Goal: Task Accomplishment & Management: Complete application form

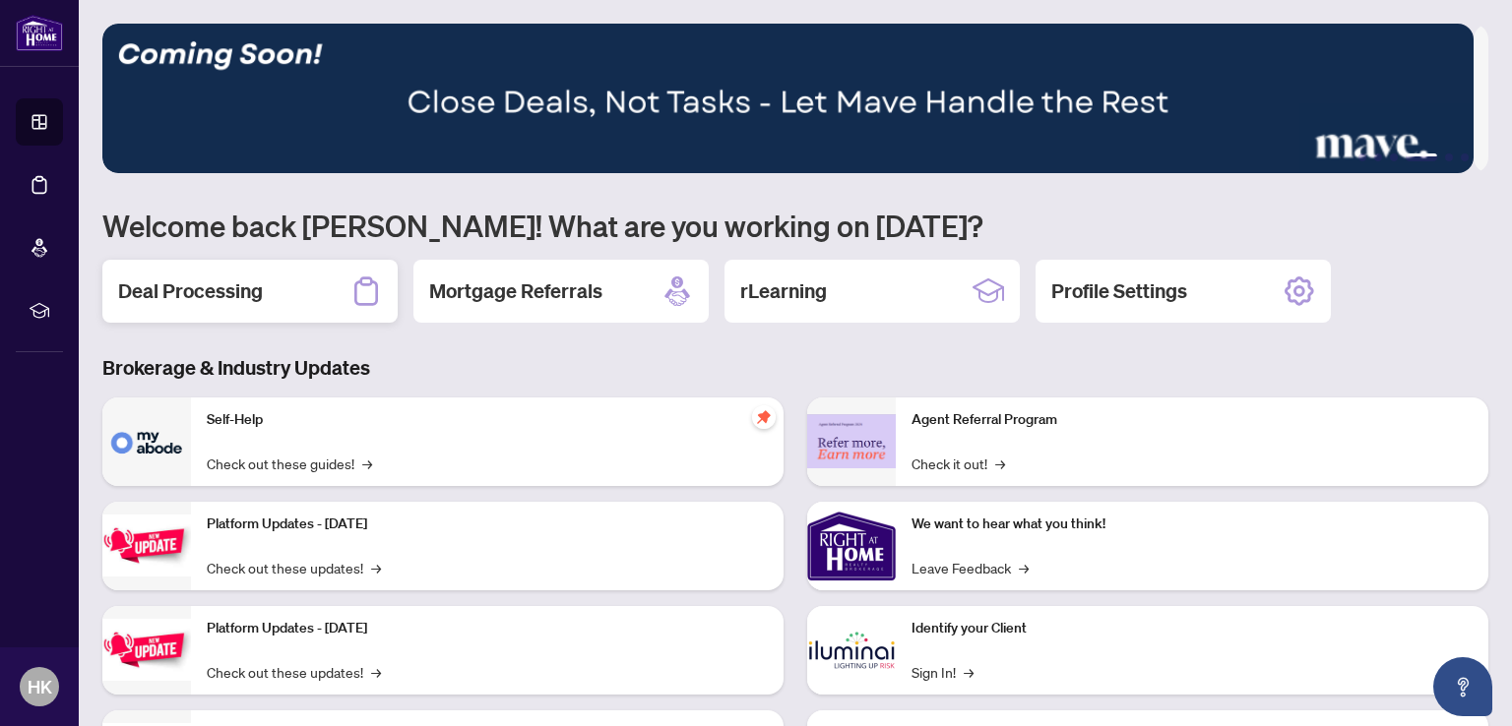
click at [193, 292] on h2 "Deal Processing" at bounding box center [190, 292] width 145 height 28
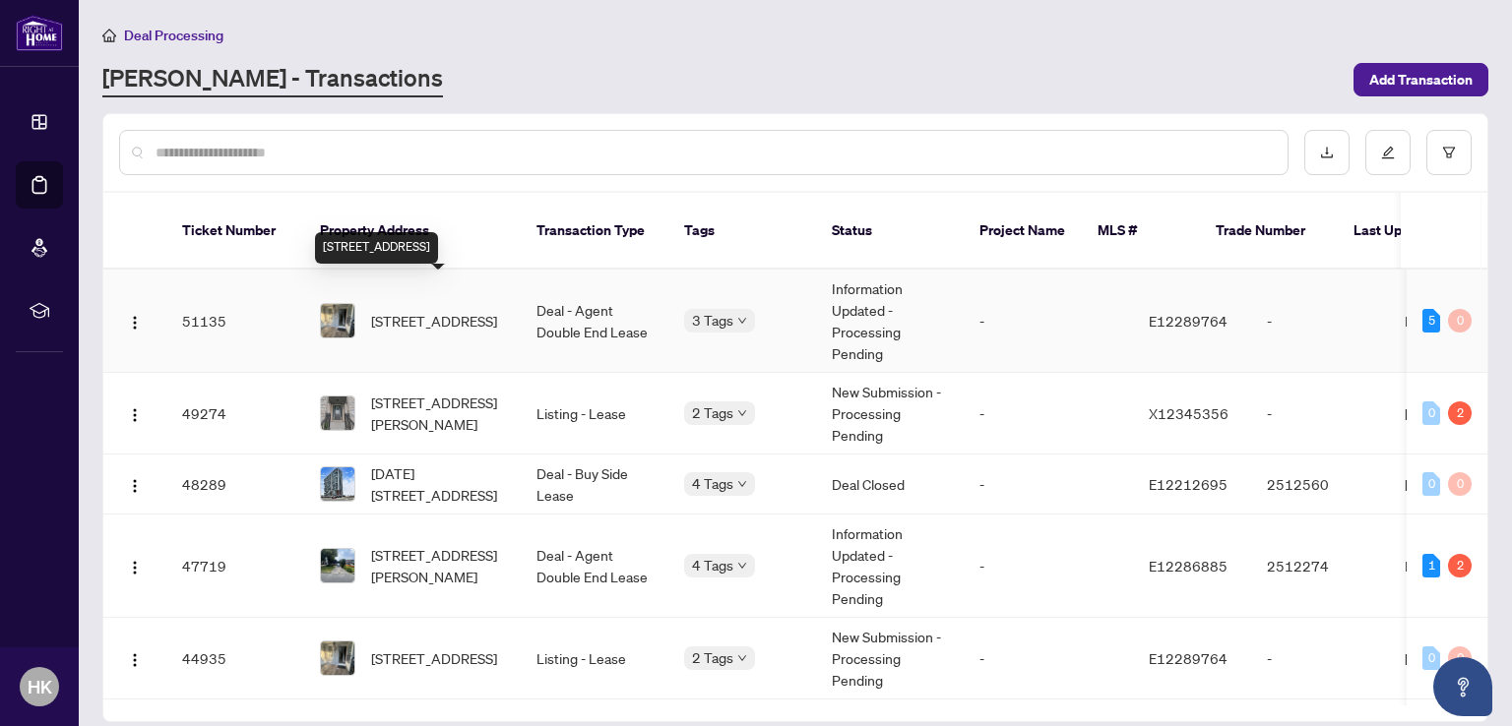
click at [395, 310] on span "[STREET_ADDRESS]" at bounding box center [434, 321] width 126 height 22
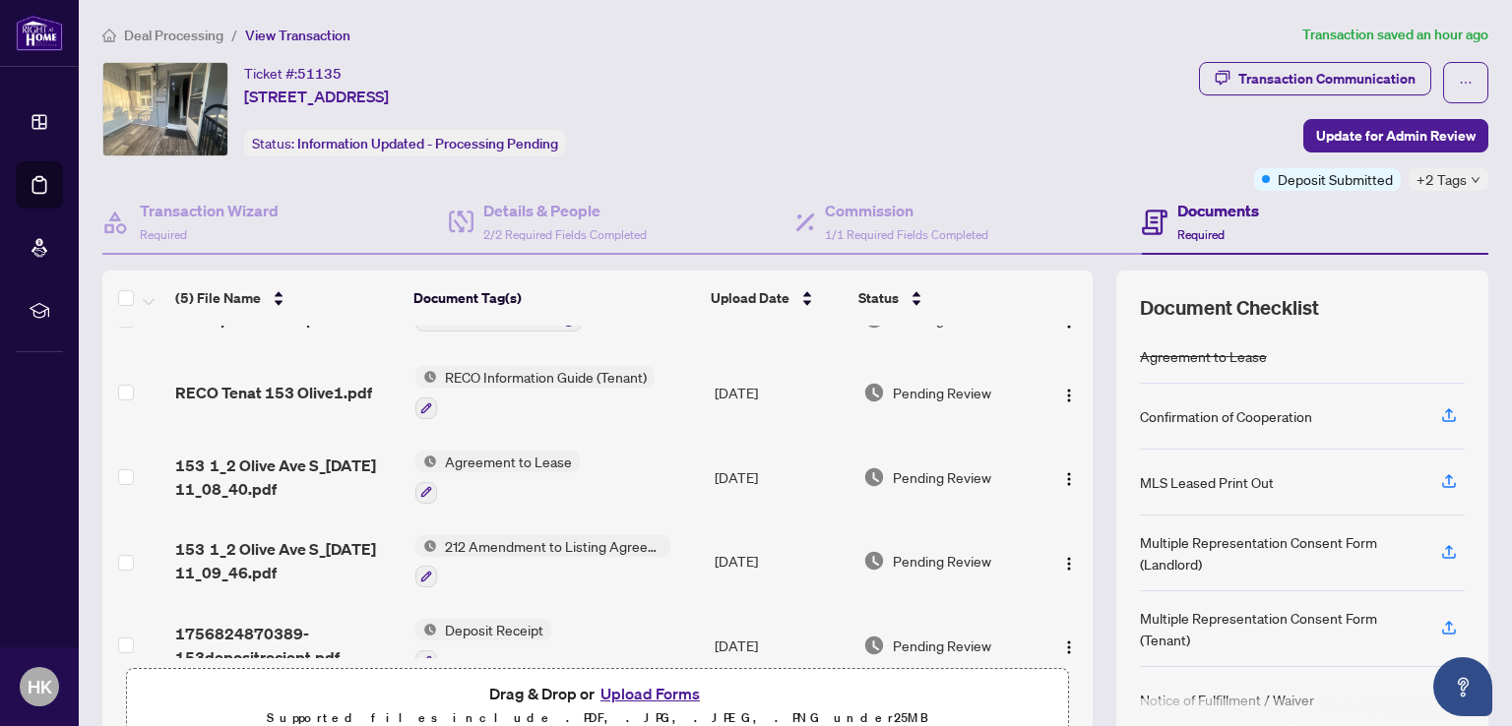
scroll to position [68, 0]
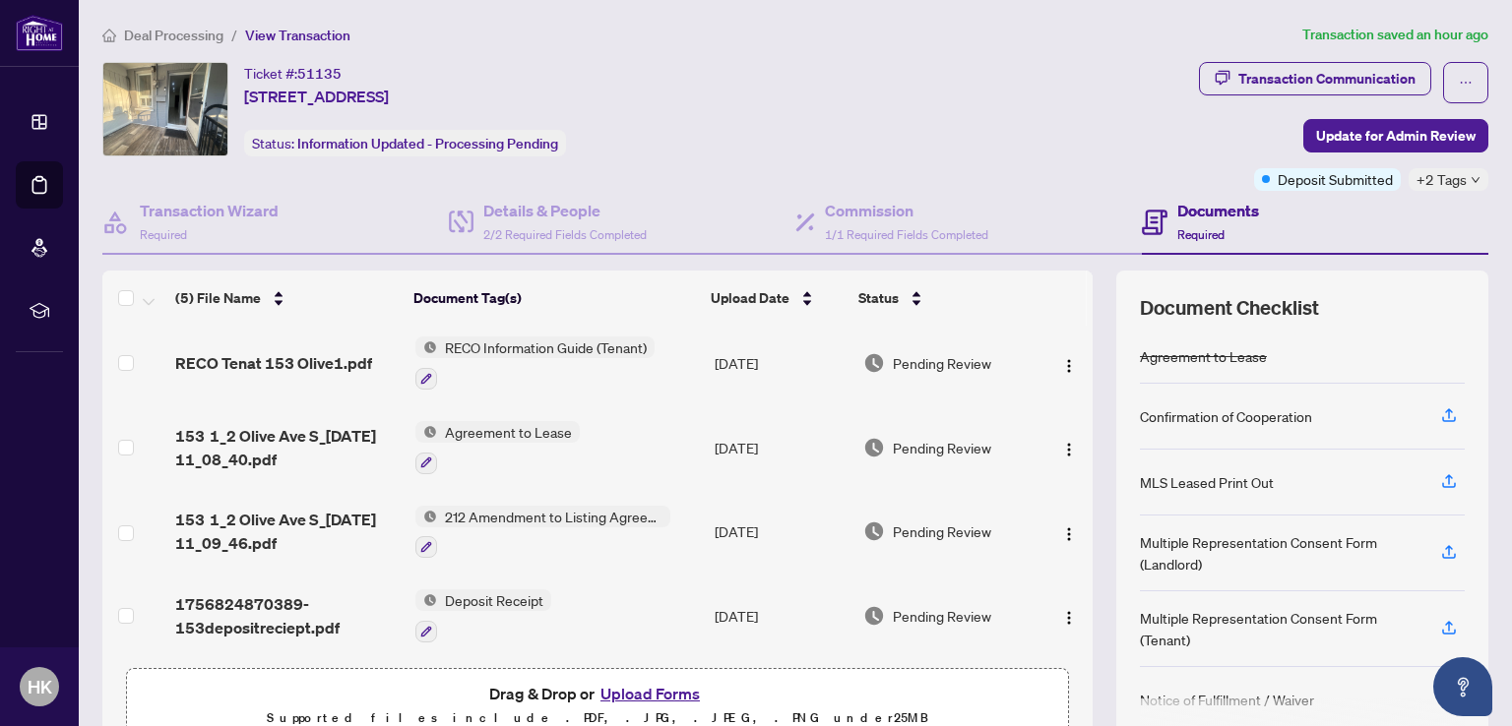
click at [650, 694] on button "Upload Forms" at bounding box center [649, 694] width 111 height 26
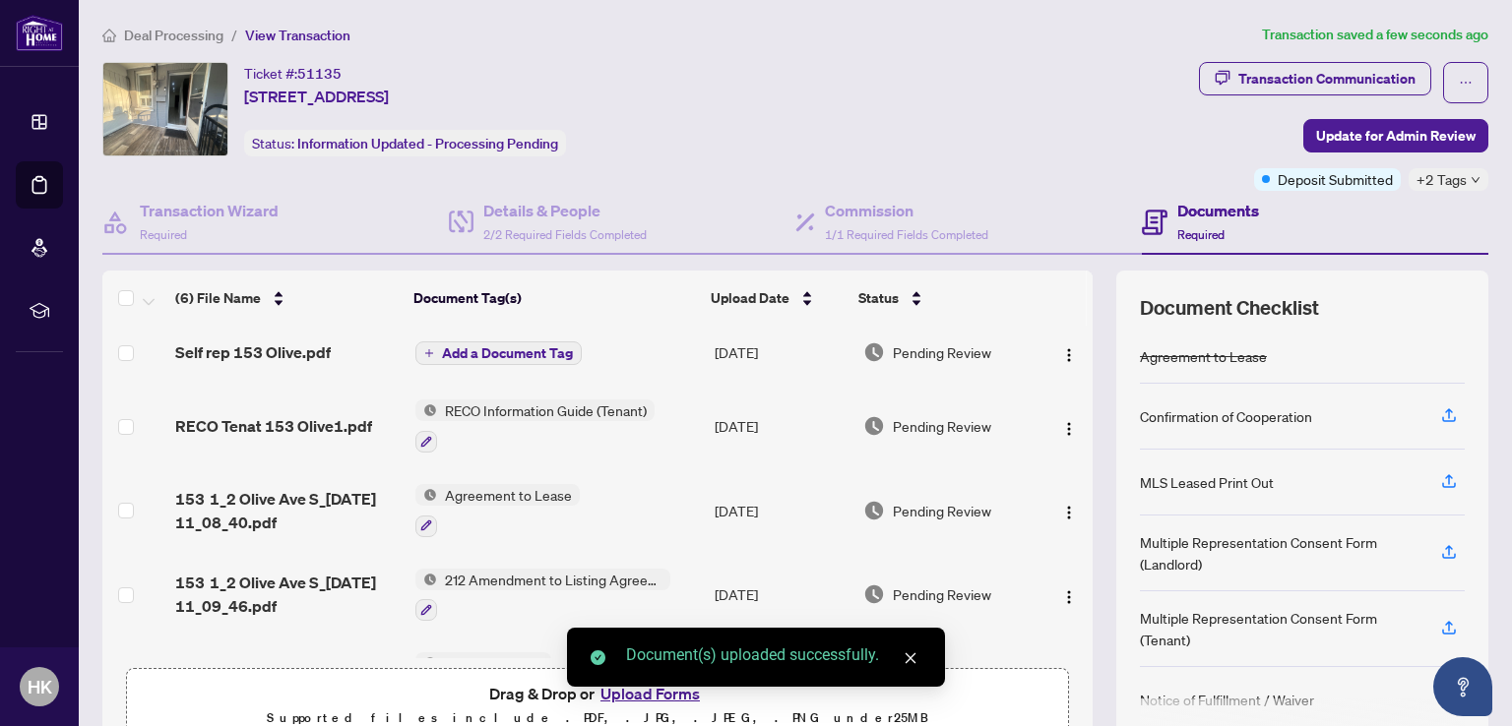
click at [499, 348] on span "Add a Document Tag" at bounding box center [507, 353] width 131 height 14
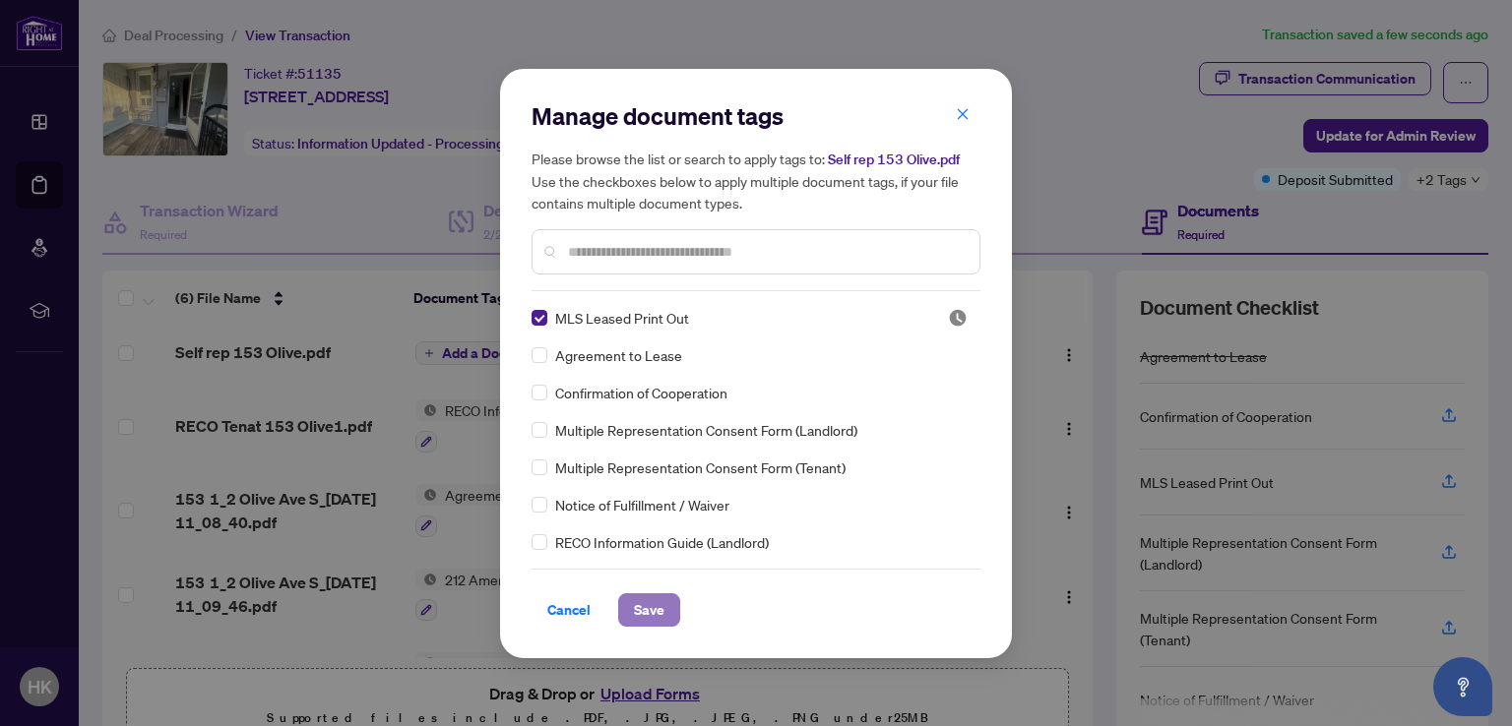
click at [646, 599] on span "Save" at bounding box center [649, 609] width 31 height 31
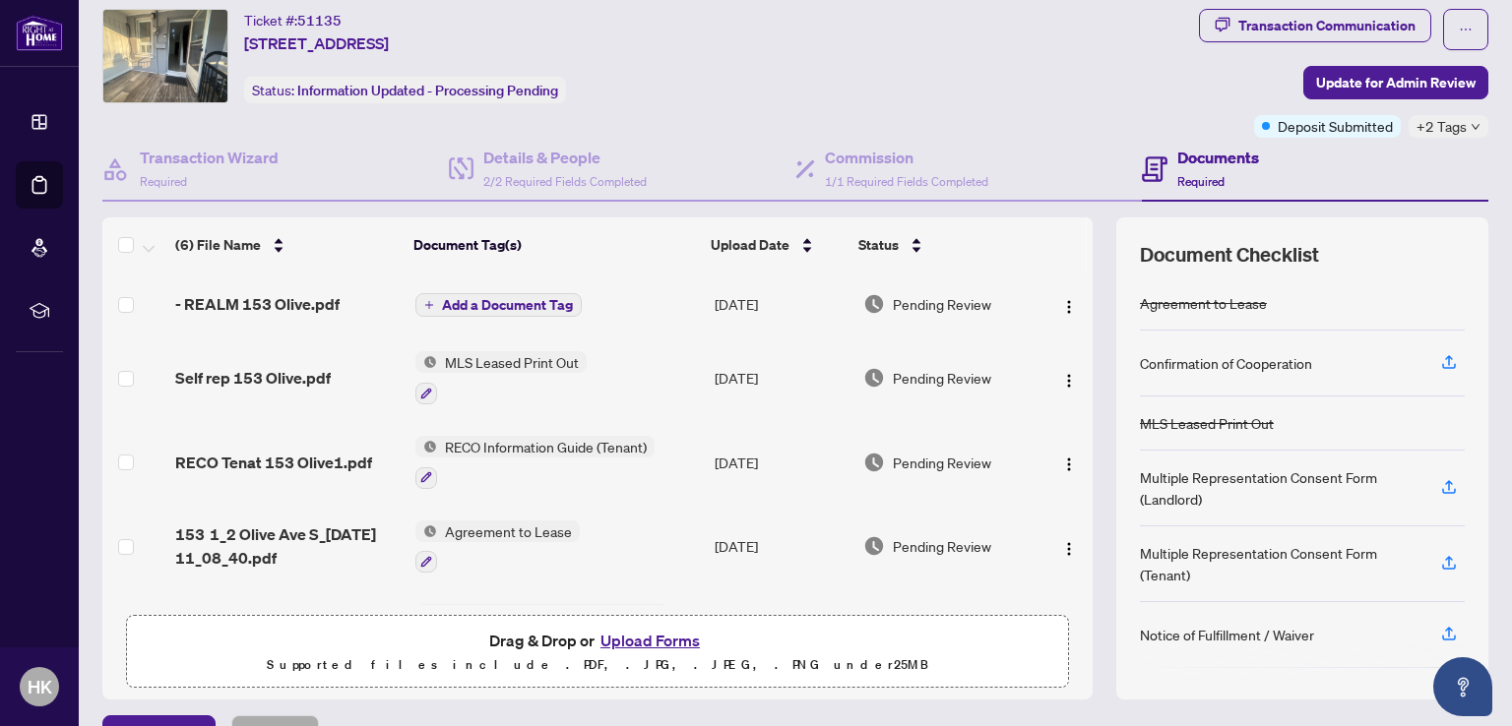
scroll to position [0, 0]
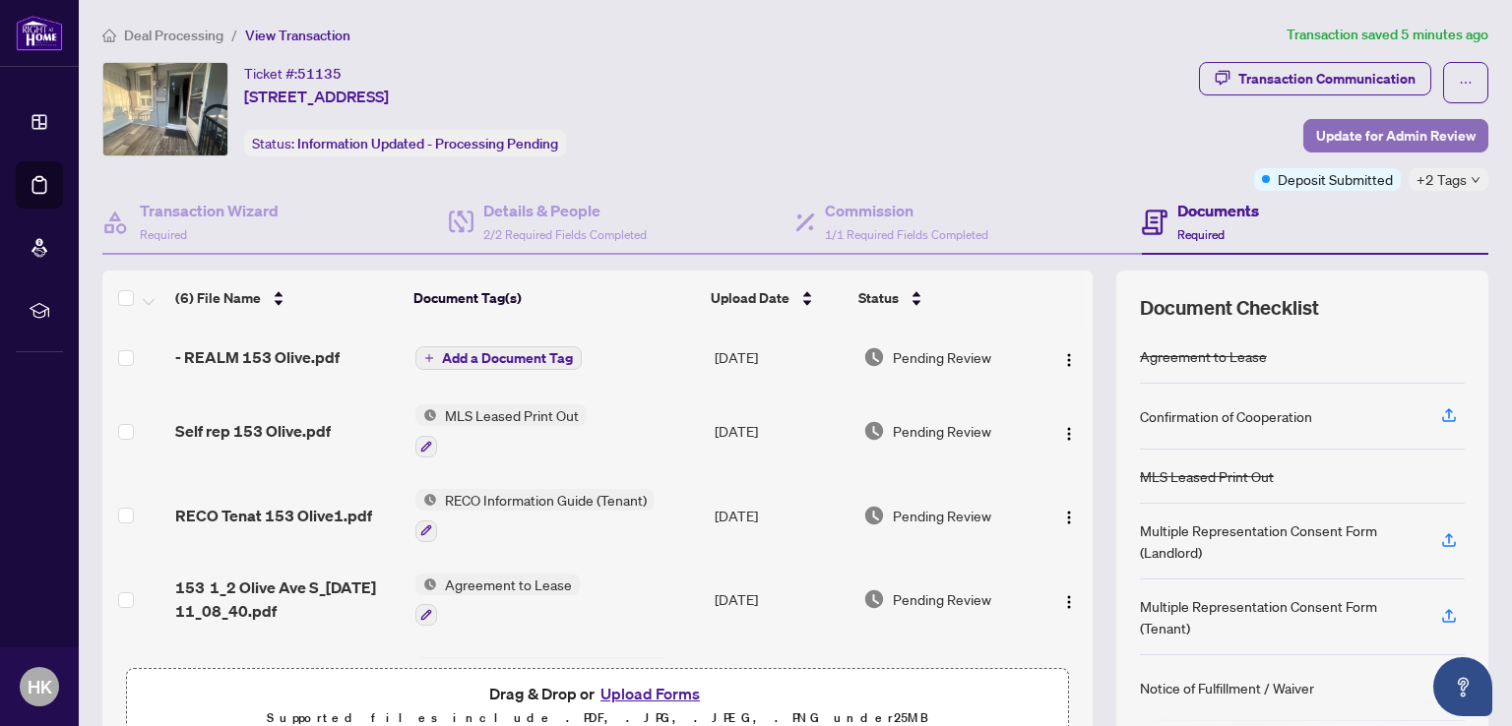
click at [1351, 135] on span "Update for Admin Review" at bounding box center [1395, 135] width 159 height 31
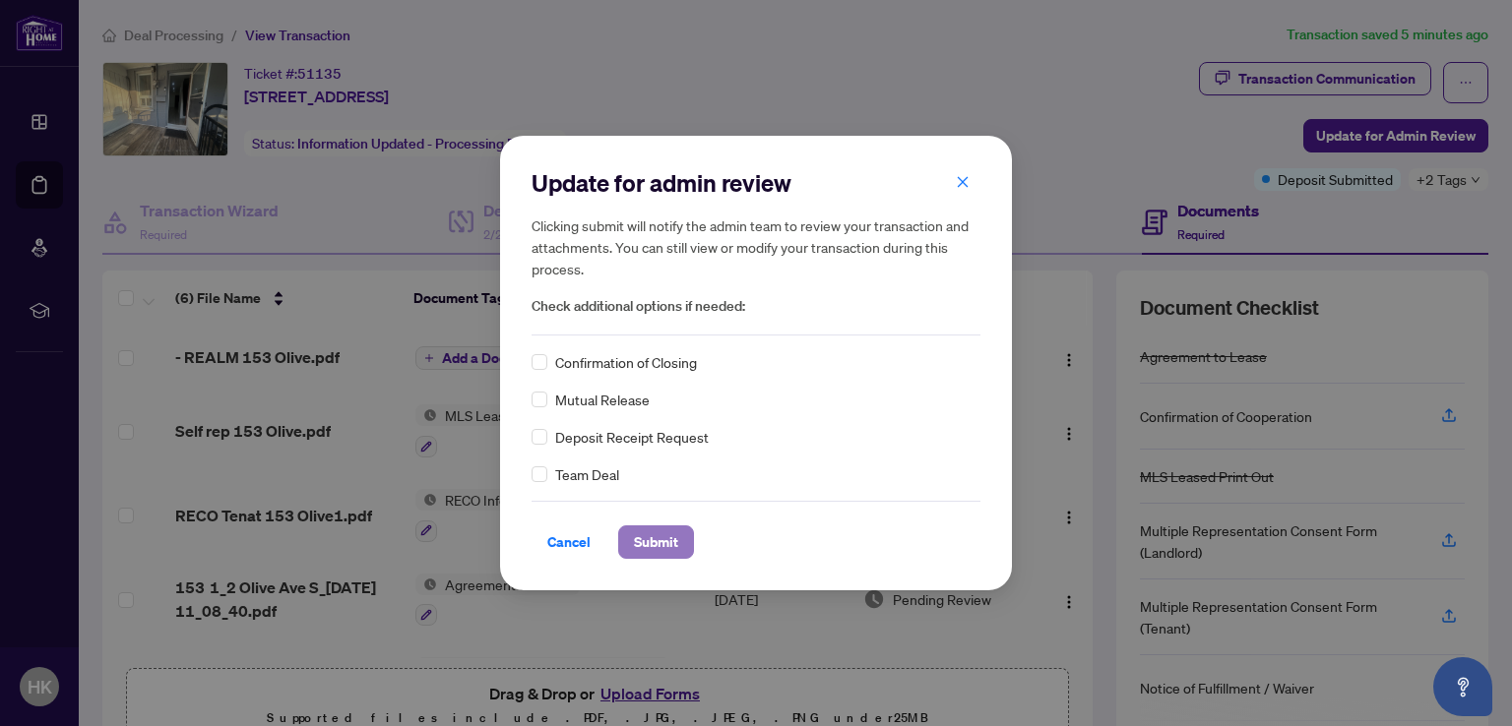
click at [650, 543] on span "Submit" at bounding box center [656, 542] width 44 height 31
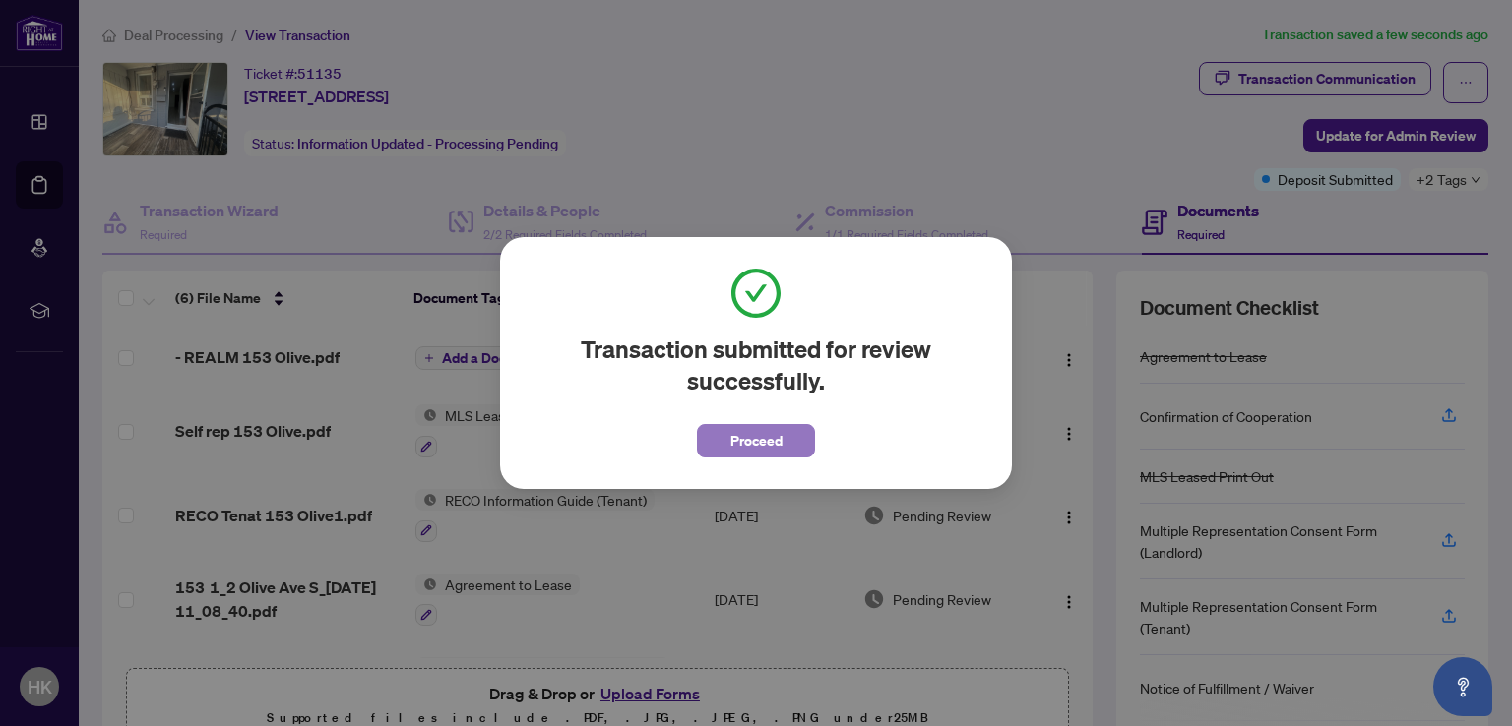
click at [787, 443] on button "Proceed" at bounding box center [756, 440] width 118 height 33
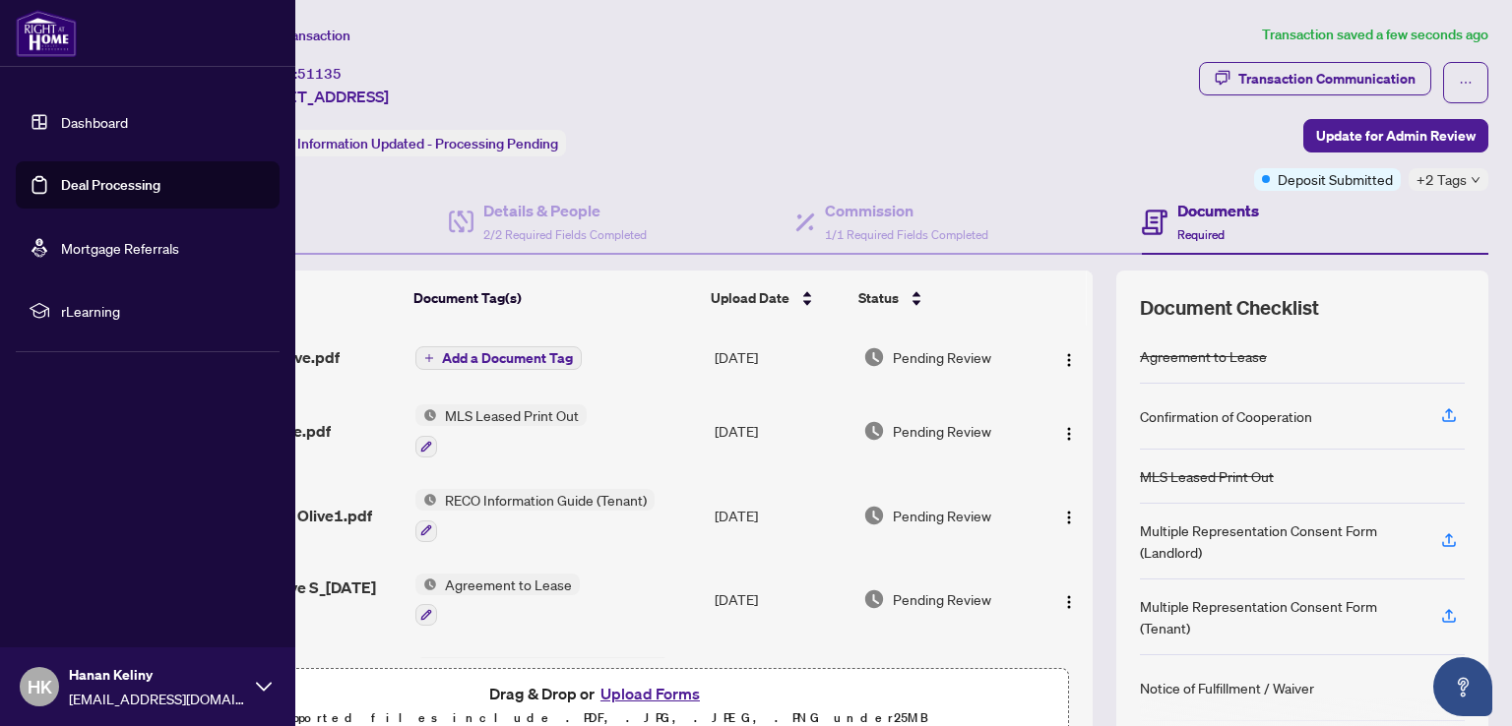
click at [61, 121] on link "Dashboard" at bounding box center [94, 122] width 67 height 18
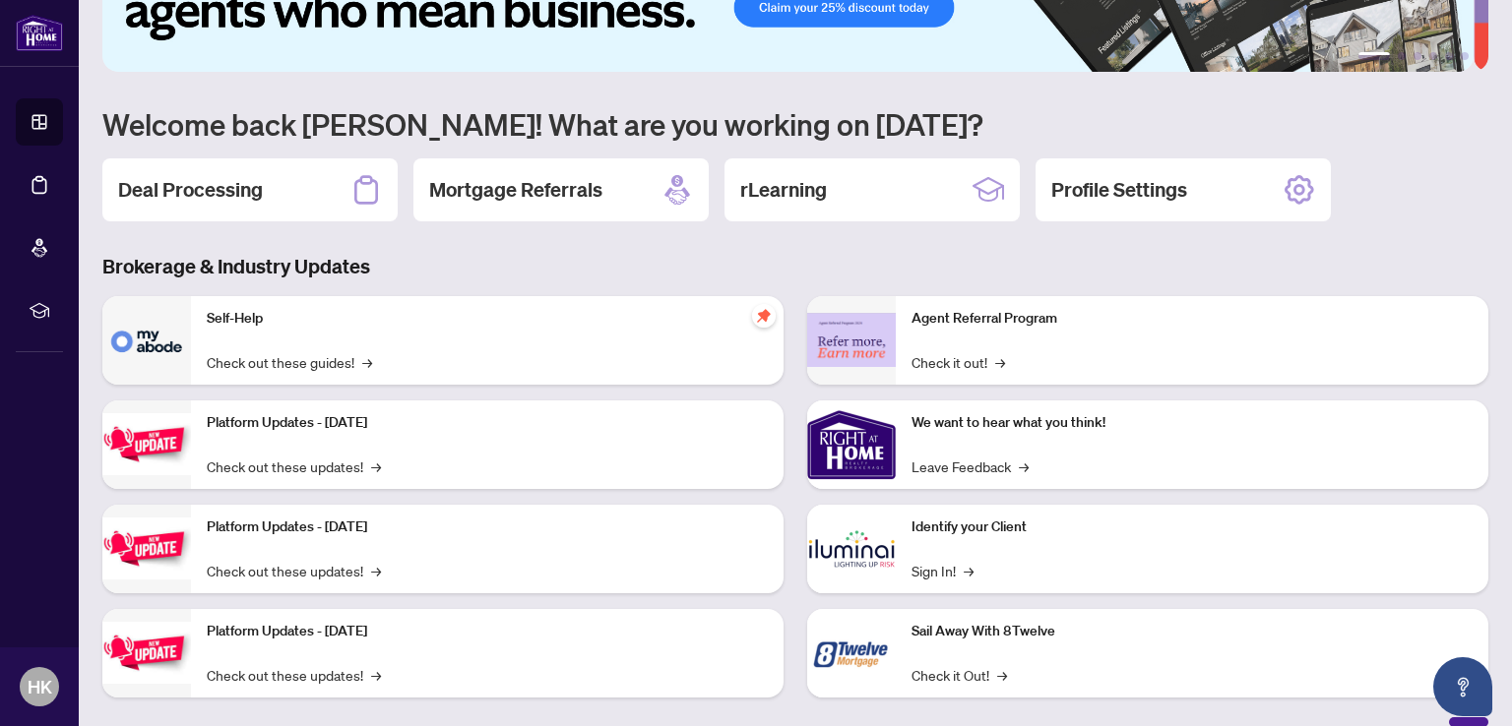
scroll to position [124, 0]
